Goal: Find specific page/section

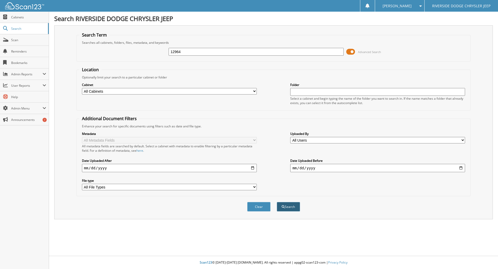
type input "12964"
click at [292, 210] on button "Search" at bounding box center [288, 207] width 23 height 10
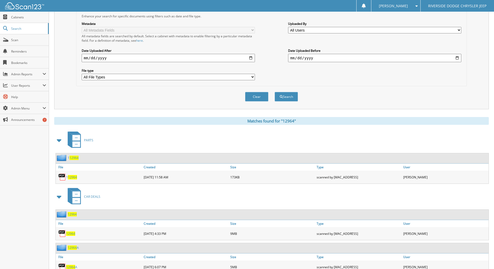
scroll to position [156, 0]
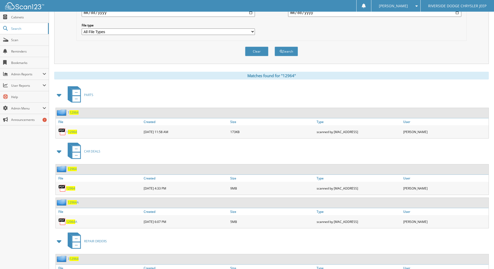
click at [69, 189] on span "12964" at bounding box center [70, 188] width 9 height 4
click at [39, 106] on span "Admin Menu" at bounding box center [26, 108] width 31 height 4
click at [19, 109] on span "Admin Menu" at bounding box center [26, 108] width 31 height 4
click at [22, 117] on span "User Management" at bounding box center [27, 119] width 38 height 5
